Goal: Entertainment & Leisure: Consume media (video, audio)

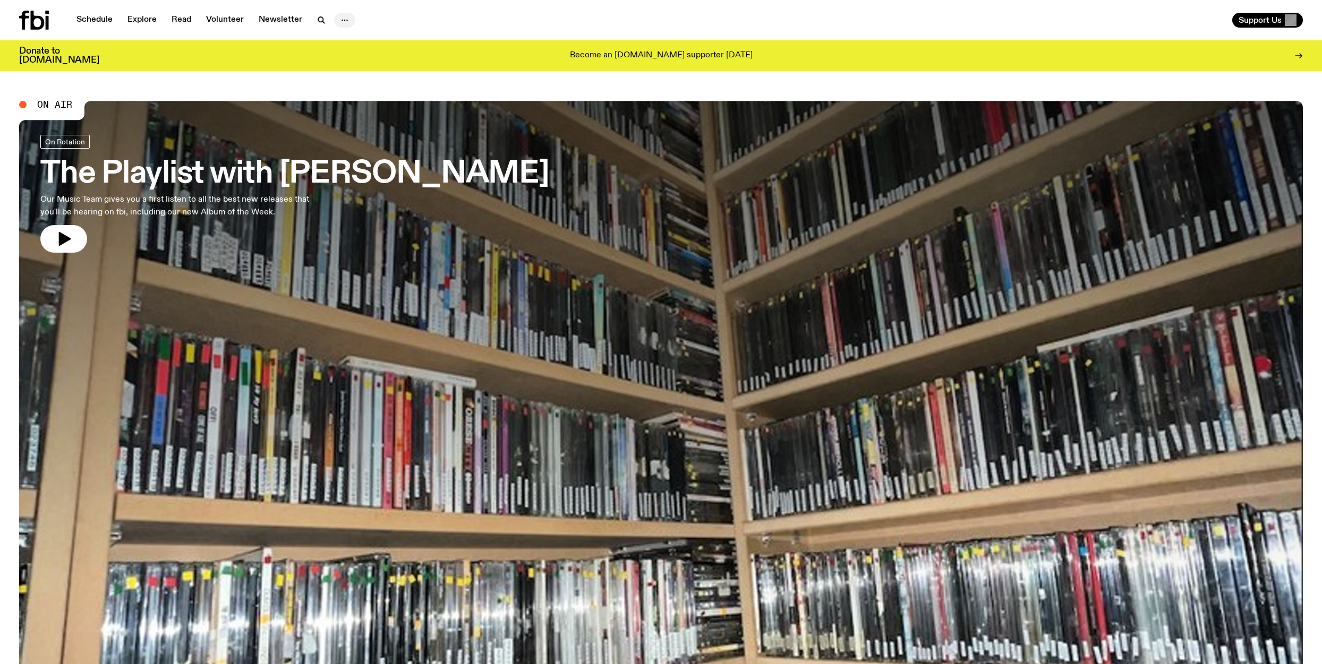
click at [338, 18] on icon "button" at bounding box center [344, 20] width 13 height 13
click at [228, 118] on div at bounding box center [661, 341] width 1284 height 481
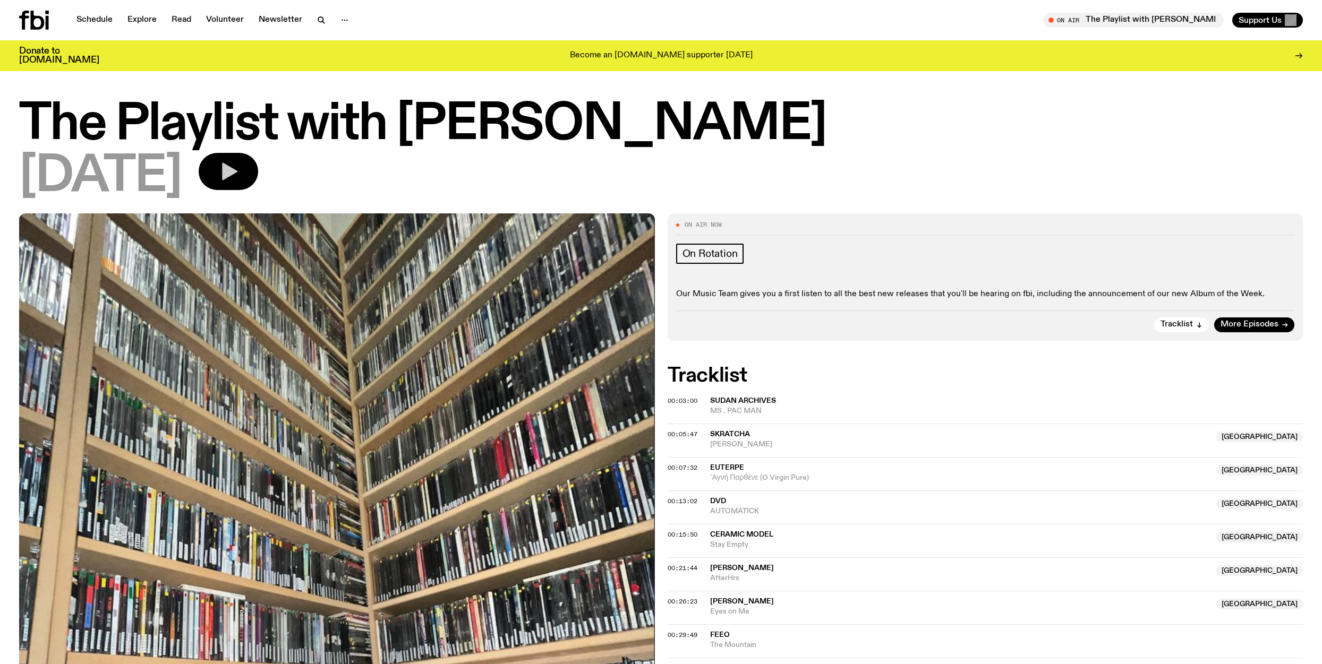
click at [237, 173] on icon "button" at bounding box center [229, 172] width 15 height 18
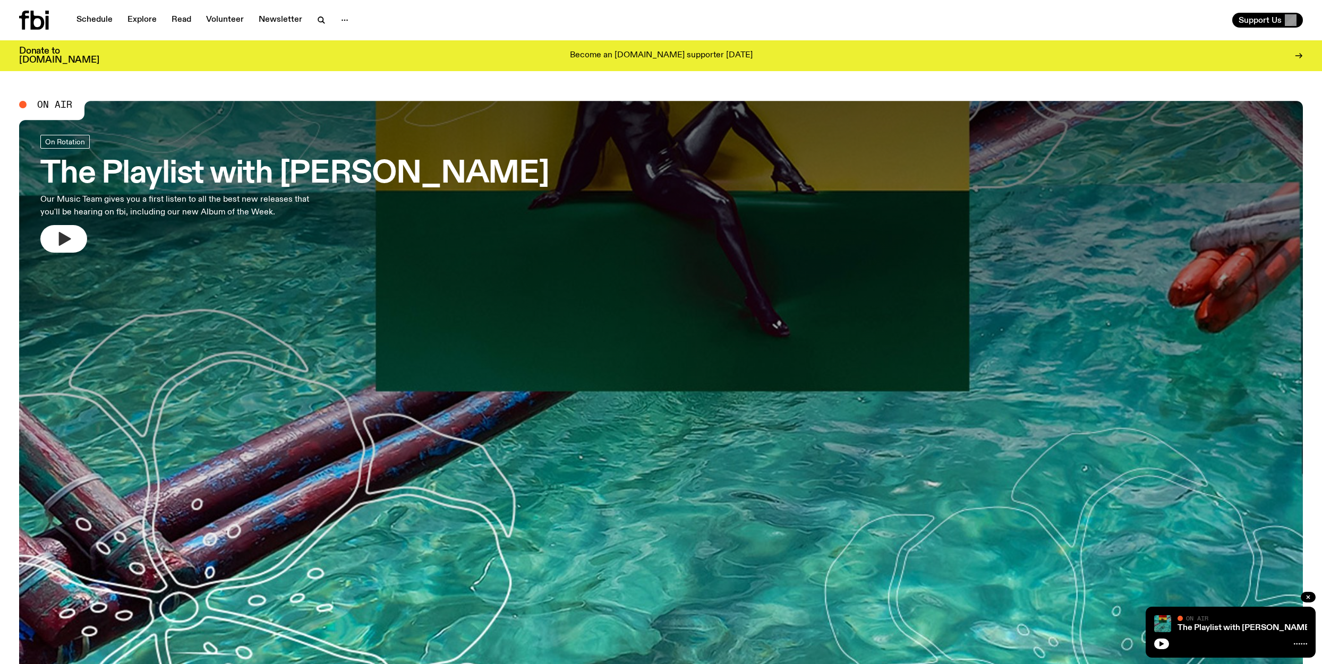
click at [62, 237] on icon "button" at bounding box center [65, 239] width 12 height 14
